Goal: Transaction & Acquisition: Purchase product/service

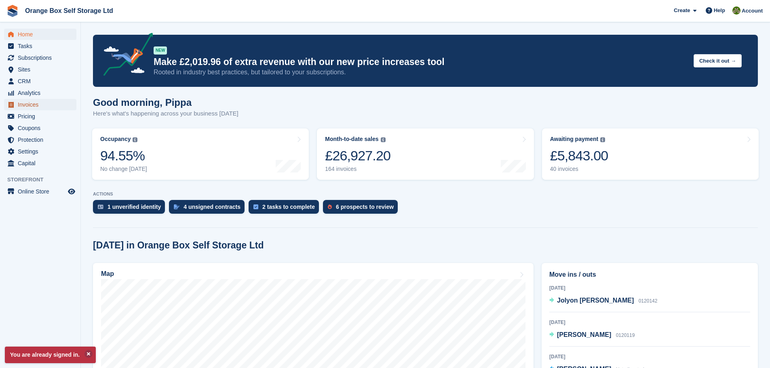
click at [41, 108] on span "Invoices" at bounding box center [42, 104] width 49 height 11
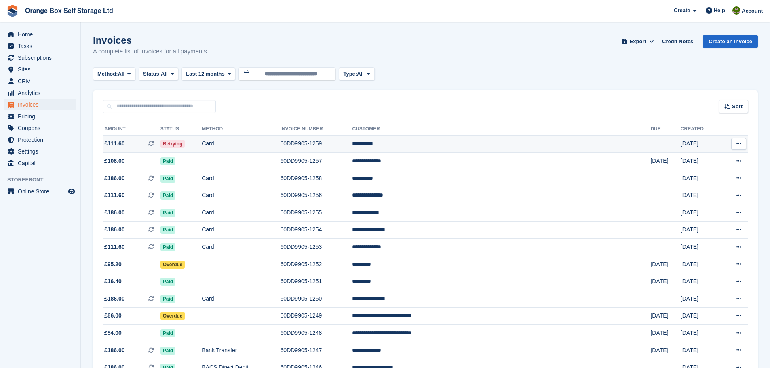
click at [280, 139] on td "Card" at bounding box center [241, 143] width 78 height 17
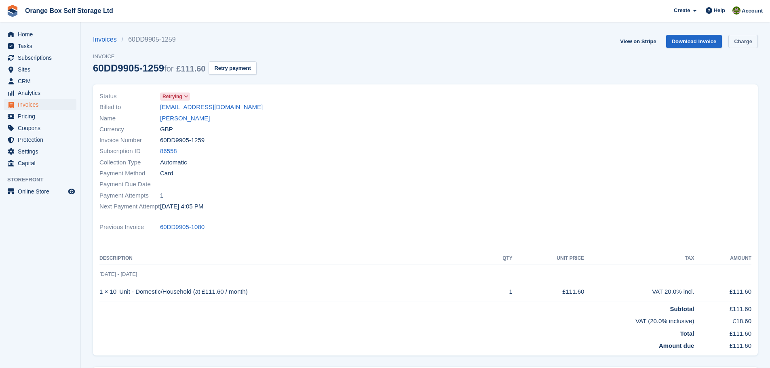
click at [746, 43] on link "Charge" at bounding box center [744, 41] width 30 height 13
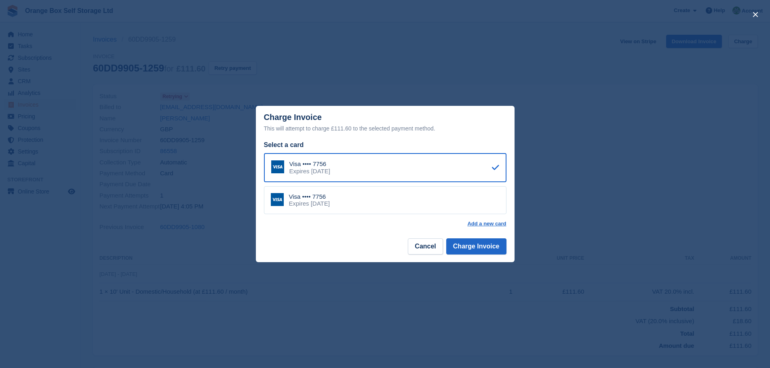
click at [389, 201] on div "Visa •••• 7756 Expires December 2031" at bounding box center [385, 200] width 243 height 28
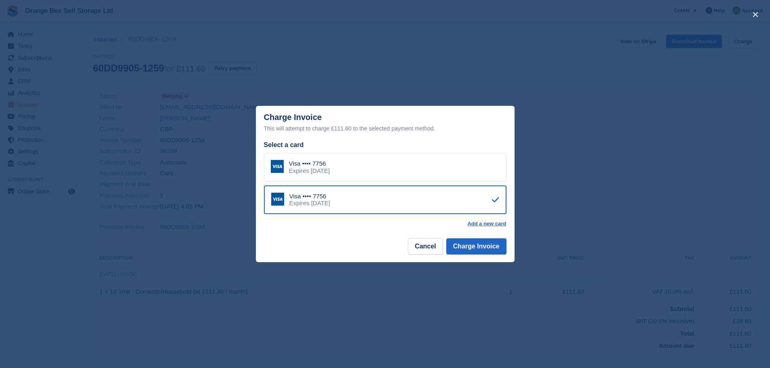
click at [400, 182] on div "Visa •••• 7756 Expires August 2029" at bounding box center [385, 167] width 243 height 28
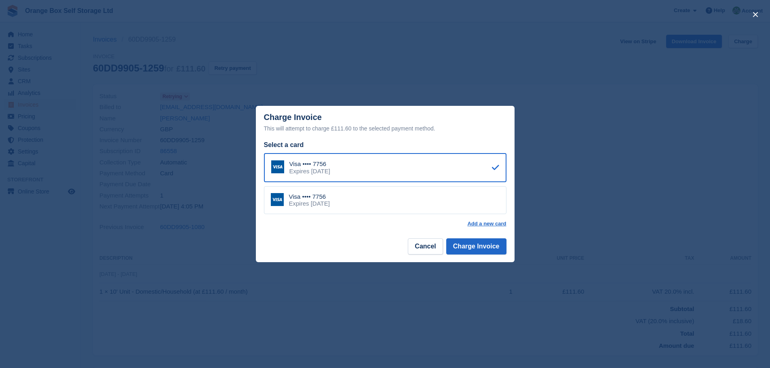
click at [403, 173] on div "Visa •••• 7756 Expires August 2029" at bounding box center [385, 167] width 243 height 29
click at [481, 246] on button "Charge Invoice" at bounding box center [476, 247] width 60 height 16
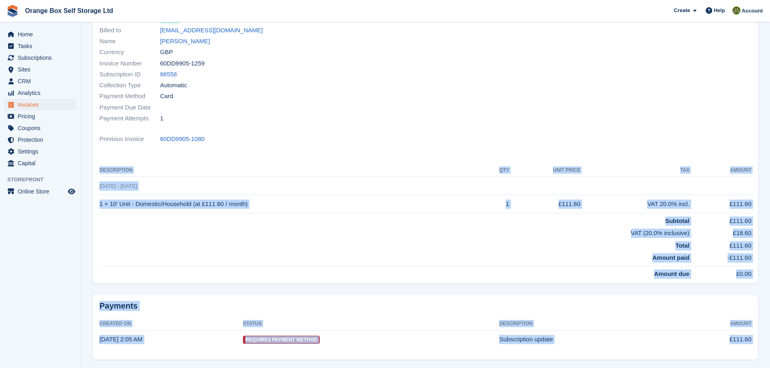
scroll to position [103, 0]
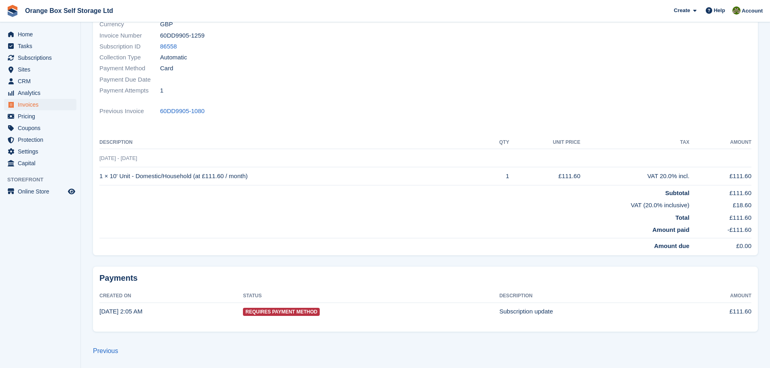
drag, startPoint x: 220, startPoint y: 234, endPoint x: 118, endPoint y: 258, distance: 104.5
click at [118, 258] on div "Status Paid Billed to davidlane0406@outlook.com Name David Lane Currency GBP In…" at bounding box center [425, 120] width 675 height 291
click at [146, 251] on div "Status Paid Billed to davidlane0406@outlook.com Name David Lane Currency GBP In…" at bounding box center [425, 117] width 665 height 276
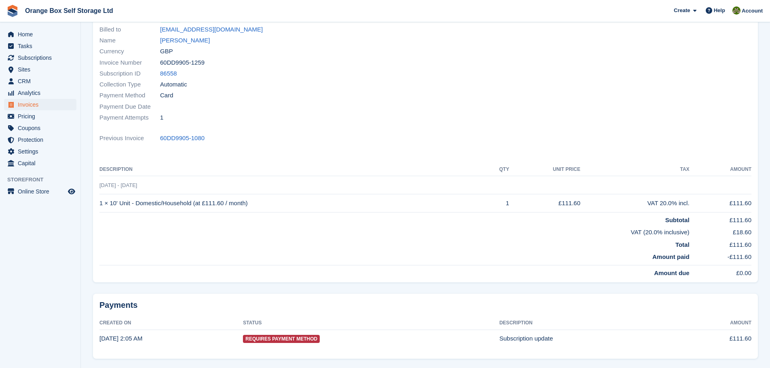
scroll to position [0, 0]
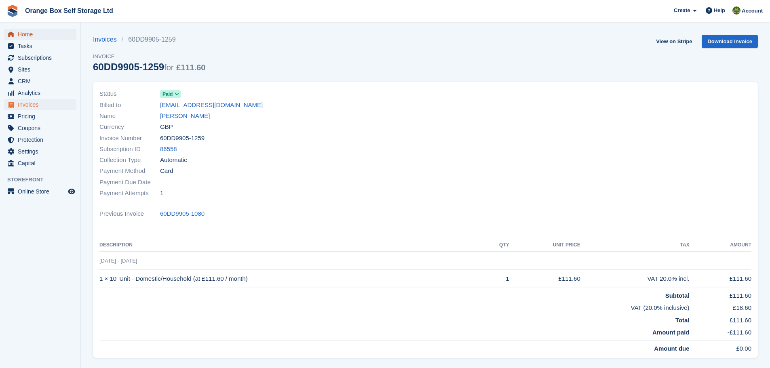
click at [56, 38] on span "Home" at bounding box center [42, 34] width 49 height 11
